Goal: Task Accomplishment & Management: Manage account settings

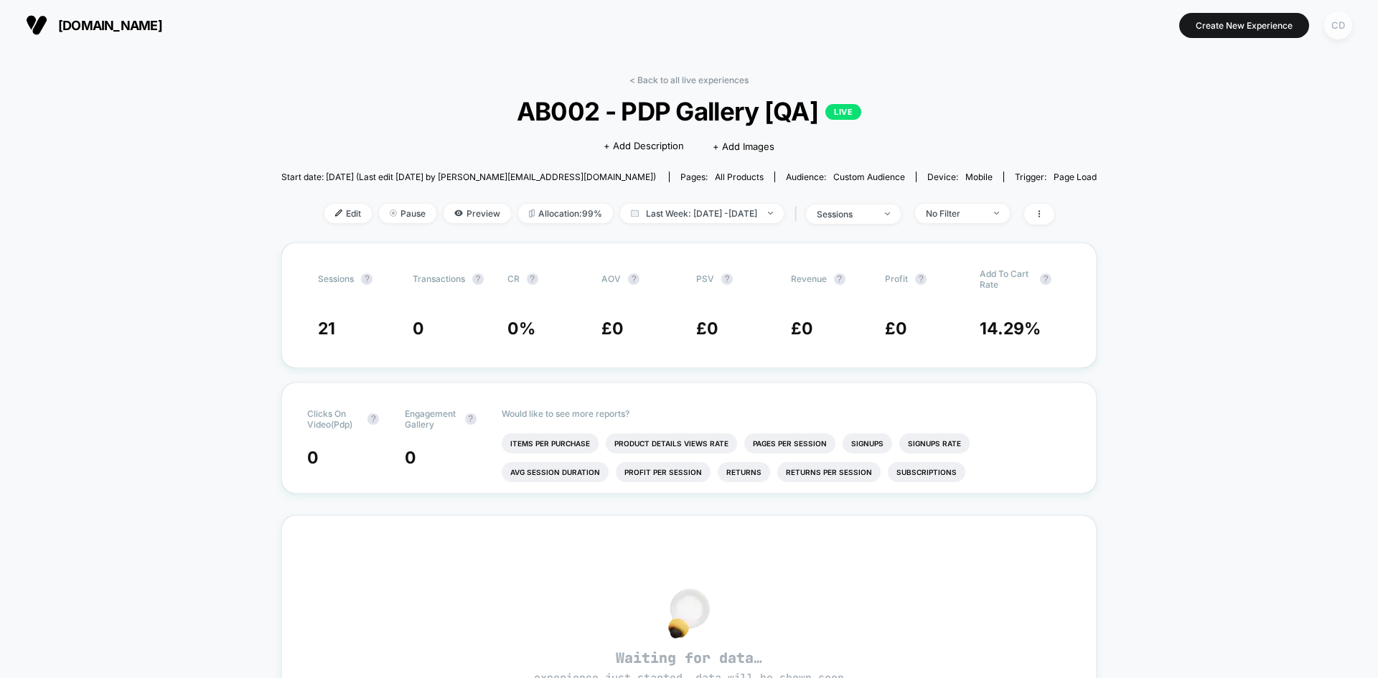
click at [1329, 32] on div "CD" at bounding box center [1338, 25] width 28 height 28
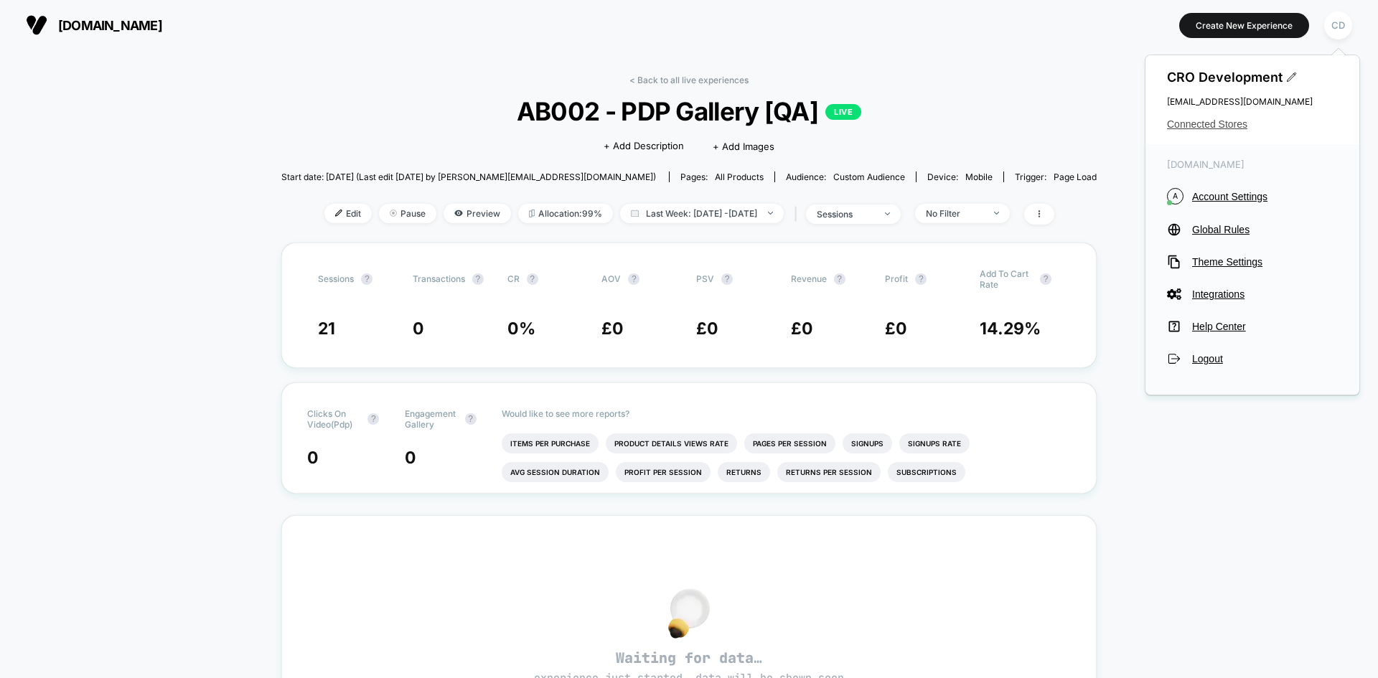
click at [1242, 126] on span "Connected Stores" at bounding box center [1252, 123] width 171 height 11
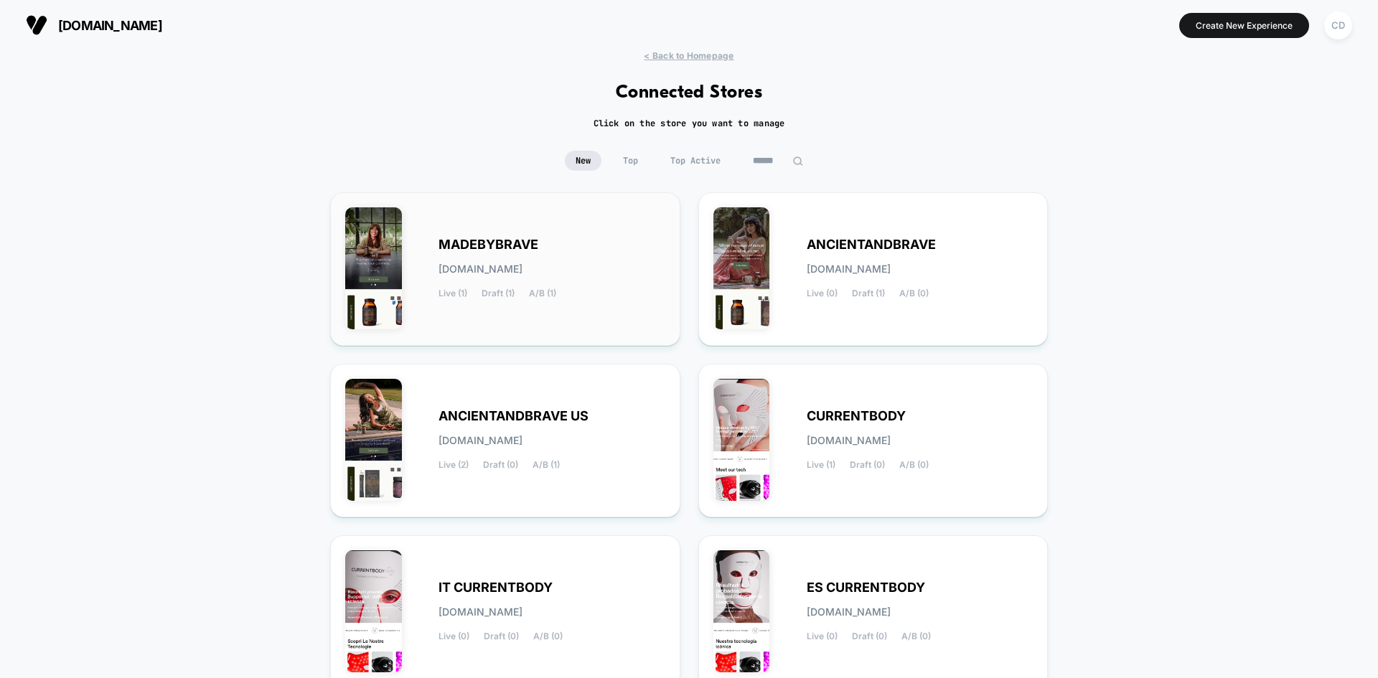
click at [477, 249] on span "MADEBYBRAVE" at bounding box center [489, 245] width 100 height 10
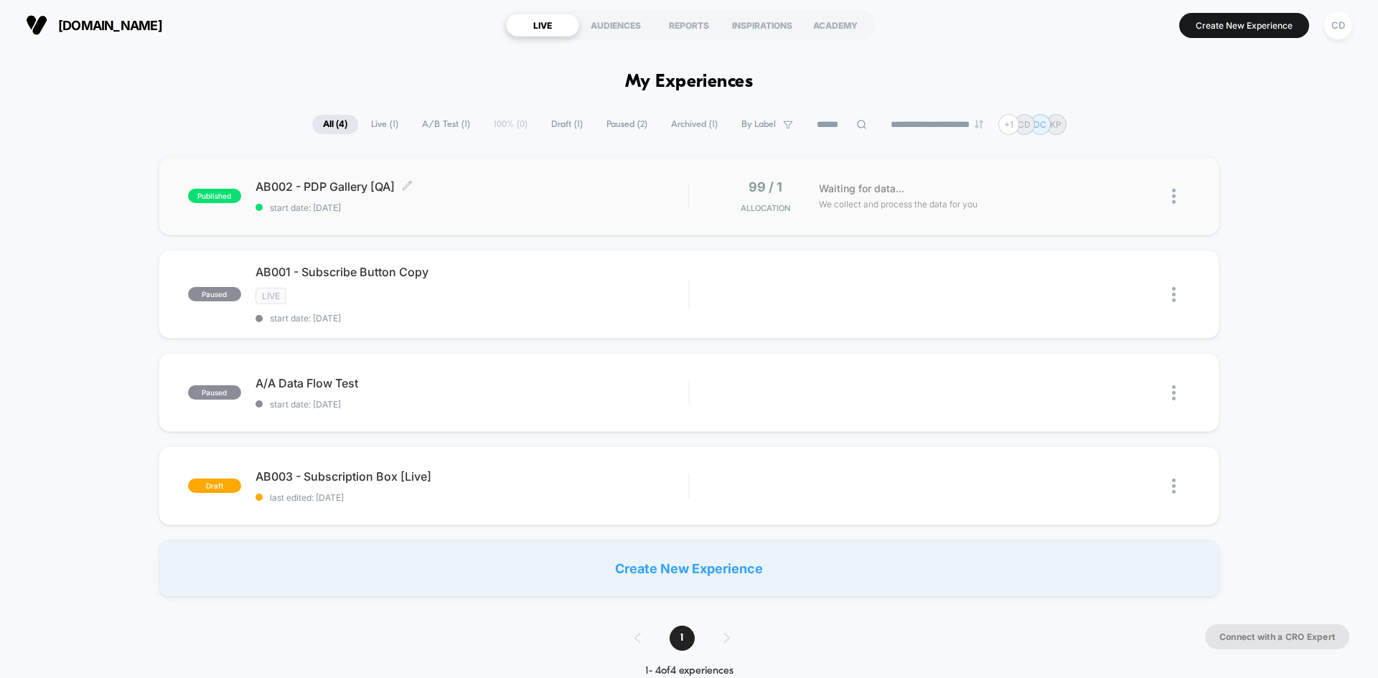
click at [330, 192] on span "AB002 - PDP Gallery [QA] Click to edit experience details" at bounding box center [472, 186] width 433 height 14
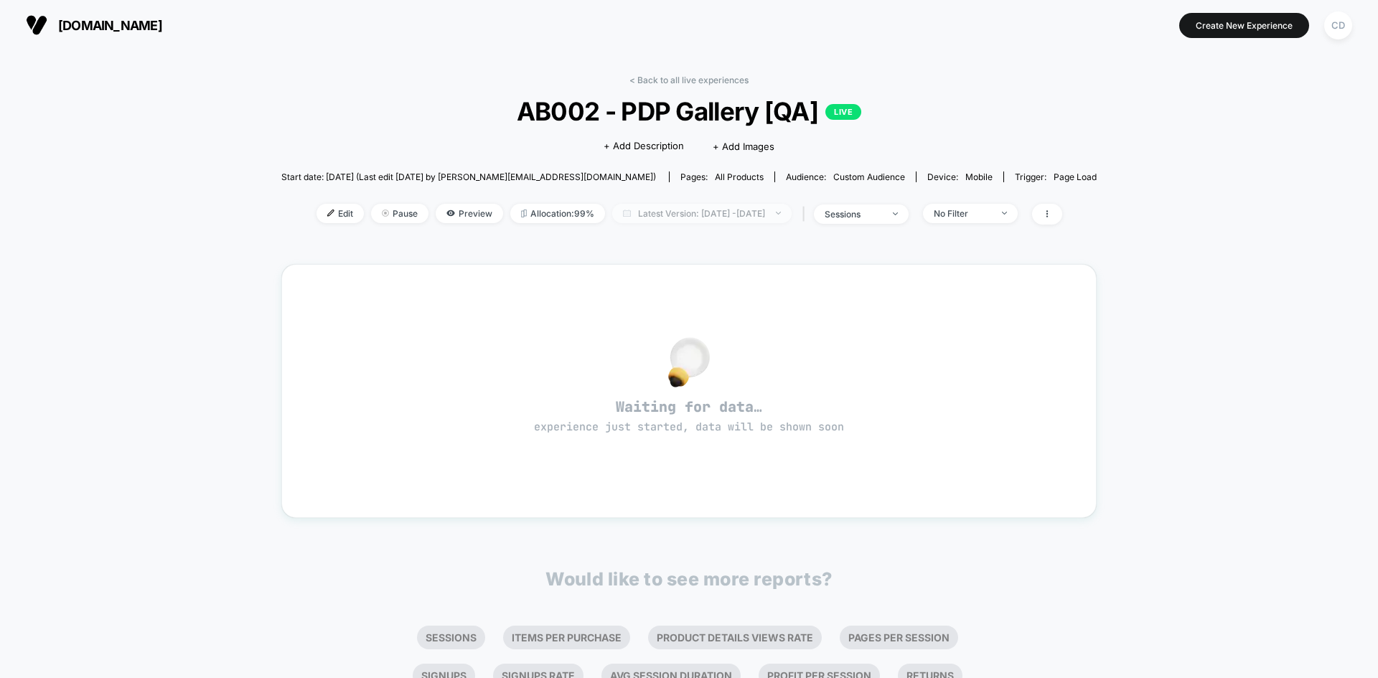
click at [792, 212] on span "Latest Version: [DATE] - [DATE]" at bounding box center [701, 213] width 179 height 19
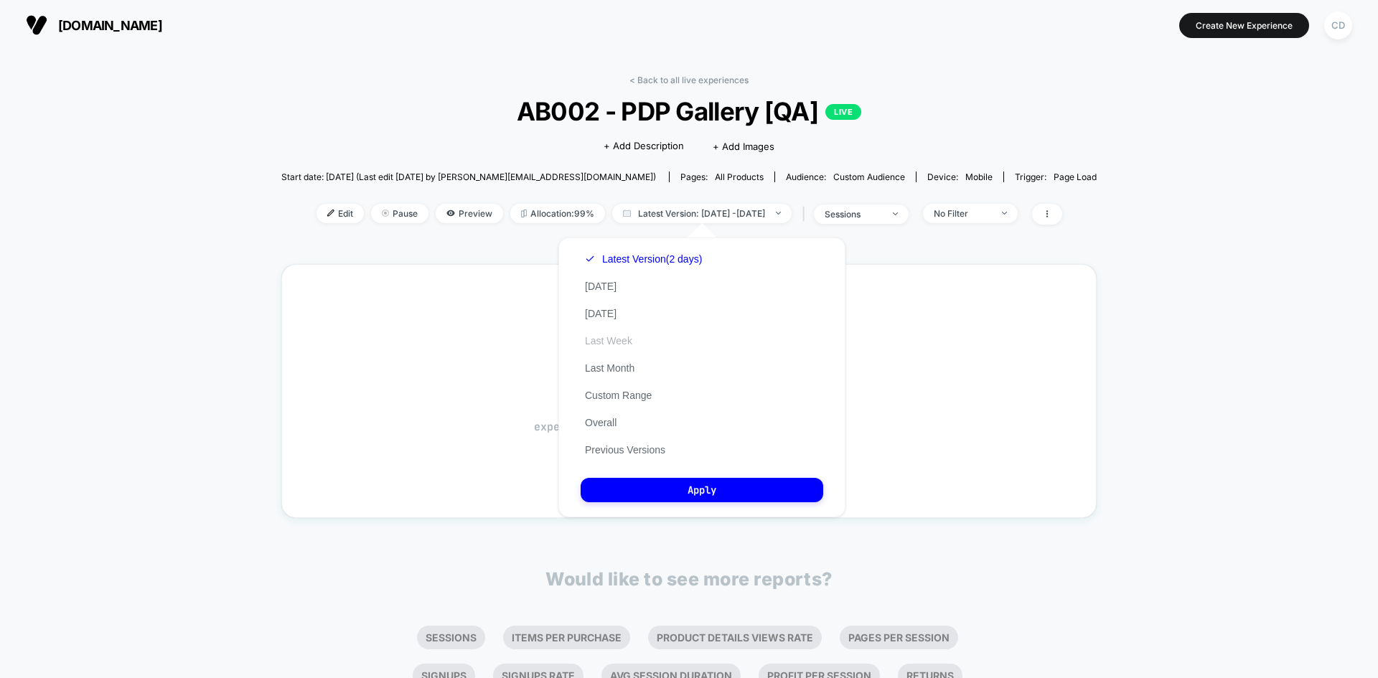
click at [613, 341] on button "Last Week" at bounding box center [609, 340] width 56 height 13
click at [709, 489] on button "Apply" at bounding box center [702, 490] width 243 height 24
